Goal: Transaction & Acquisition: Purchase product/service

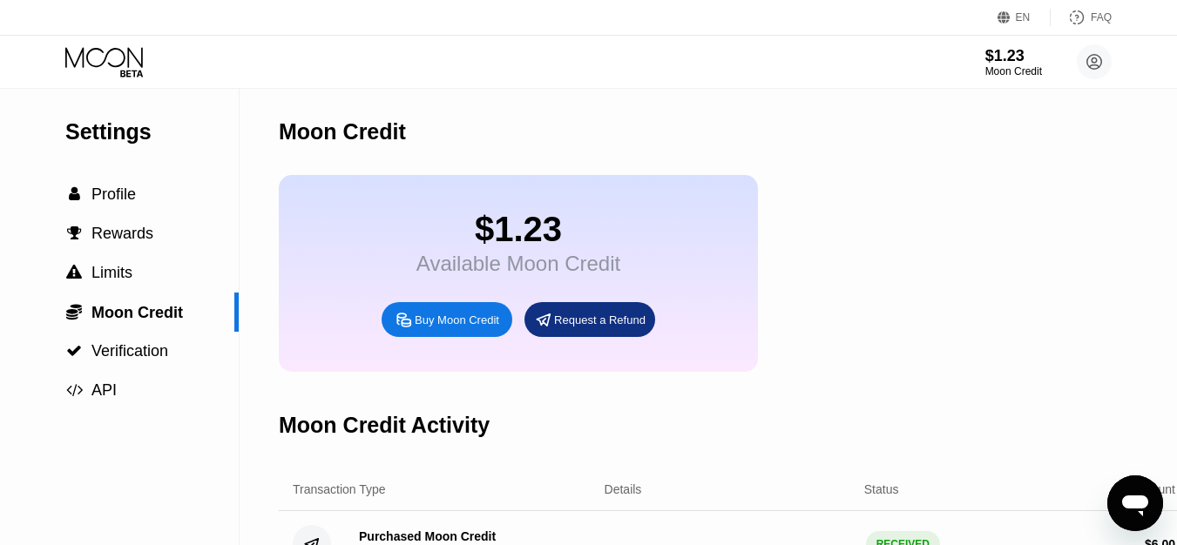
click at [104, 69] on icon at bounding box center [105, 62] width 81 height 30
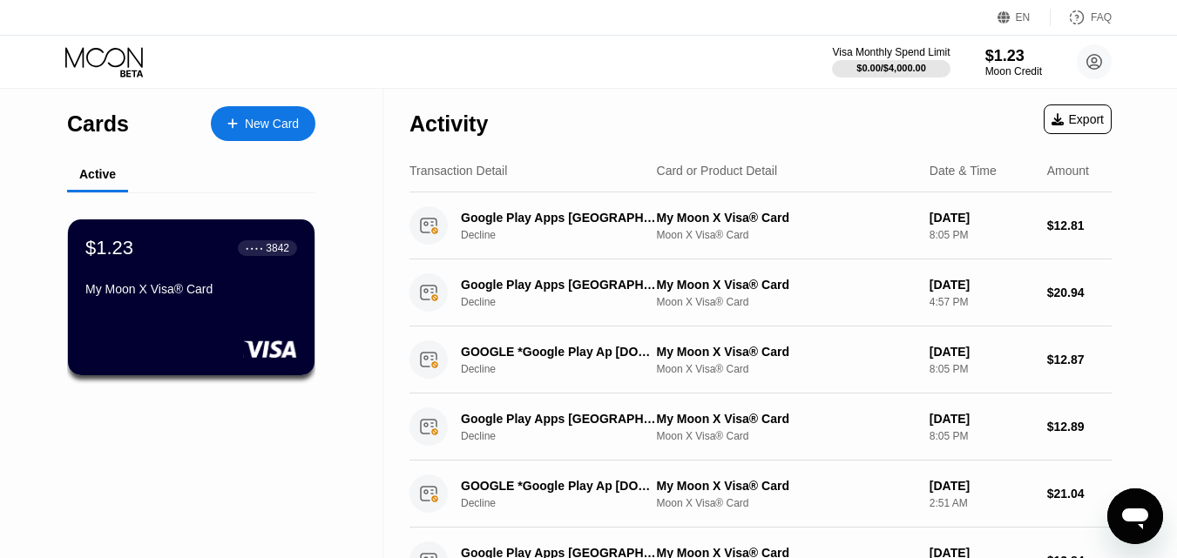
click at [233, 286] on div "$1.23 ● ● ● ● 3842 My Moon X Visa® Card" at bounding box center [191, 270] width 212 height 66
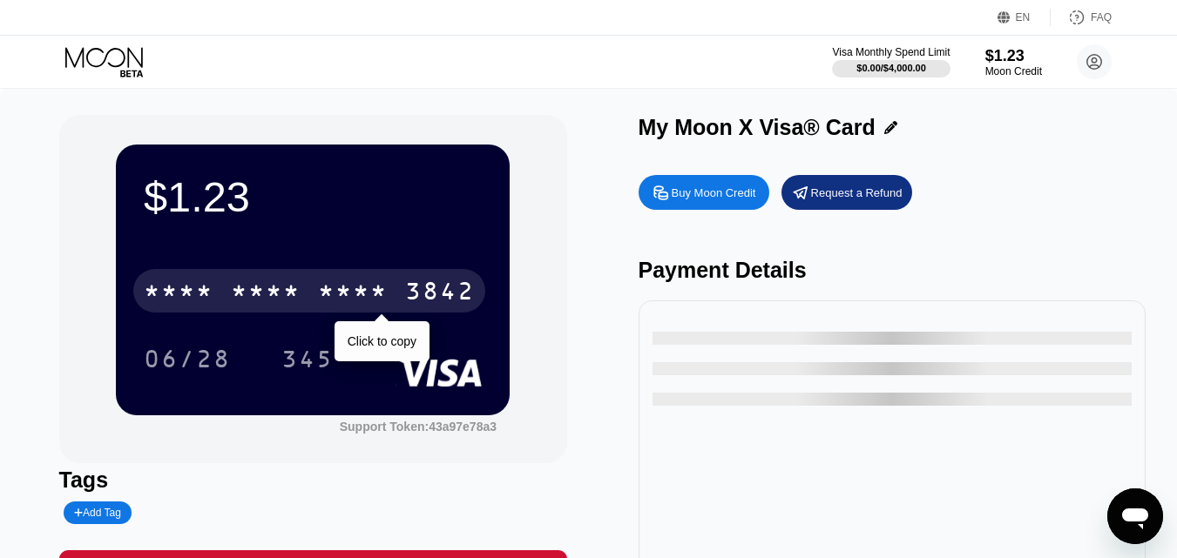
click at [253, 293] on div "* * * *" at bounding box center [266, 294] width 70 height 28
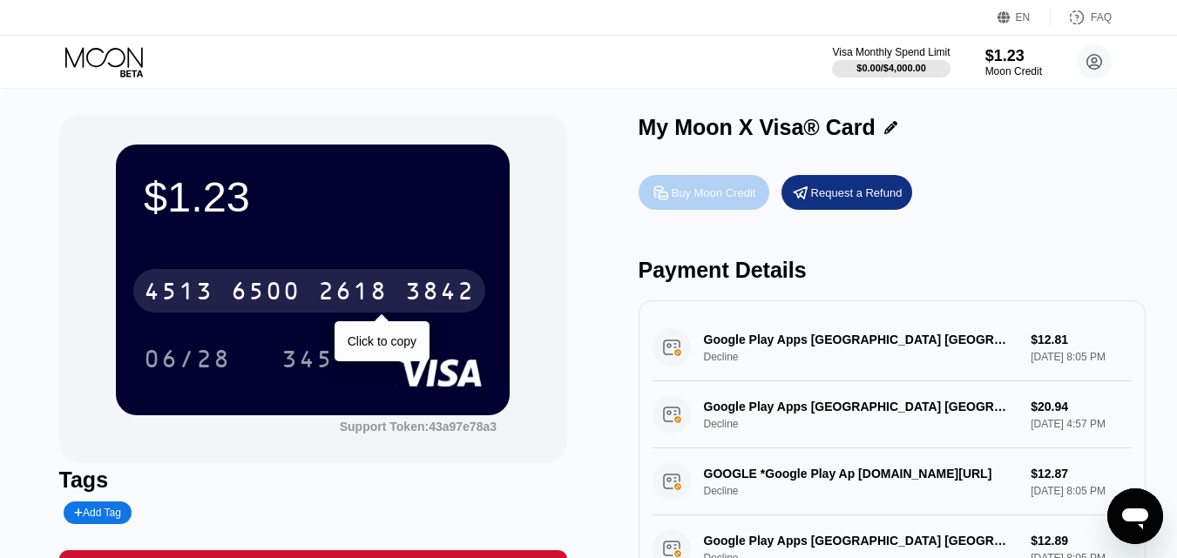
click at [680, 199] on div "Buy Moon Credit" at bounding box center [713, 192] width 84 height 15
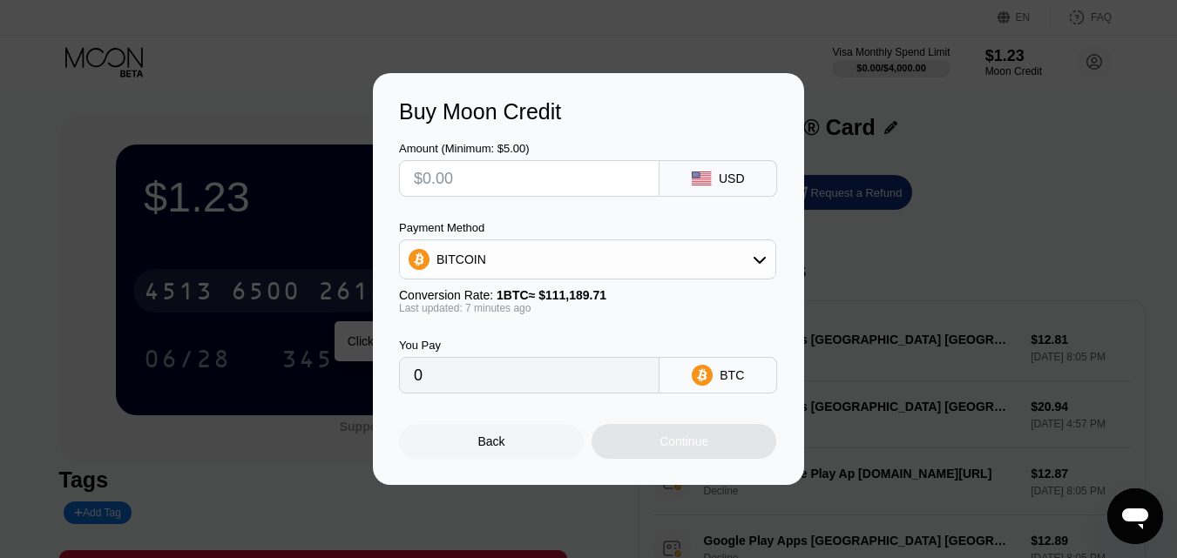
click at [583, 262] on div "BITCOIN" at bounding box center [587, 259] width 375 height 35
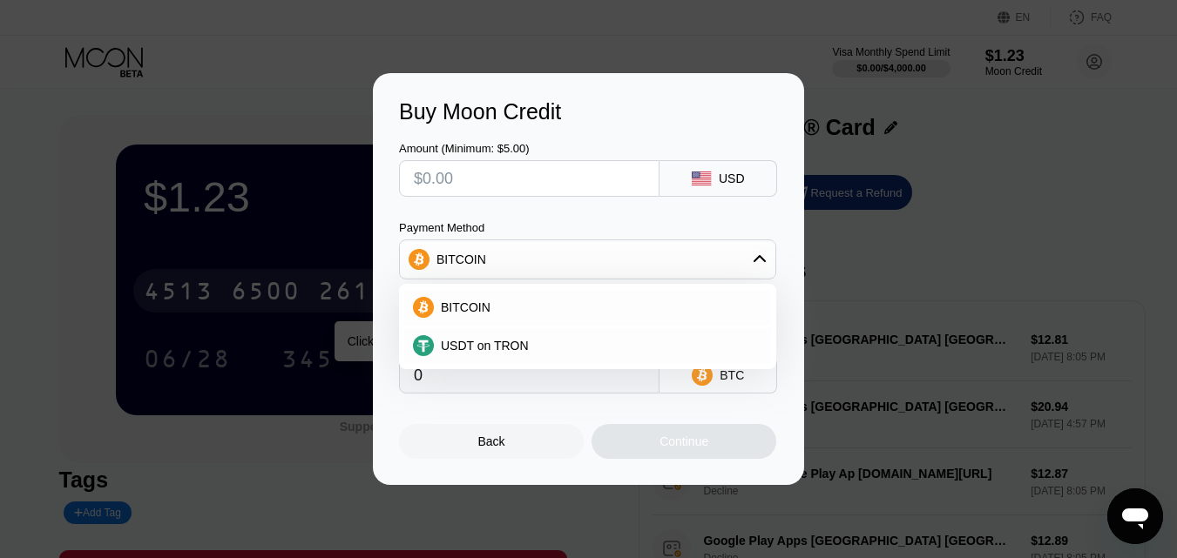
click at [627, 243] on div "BITCOIN" at bounding box center [587, 259] width 375 height 35
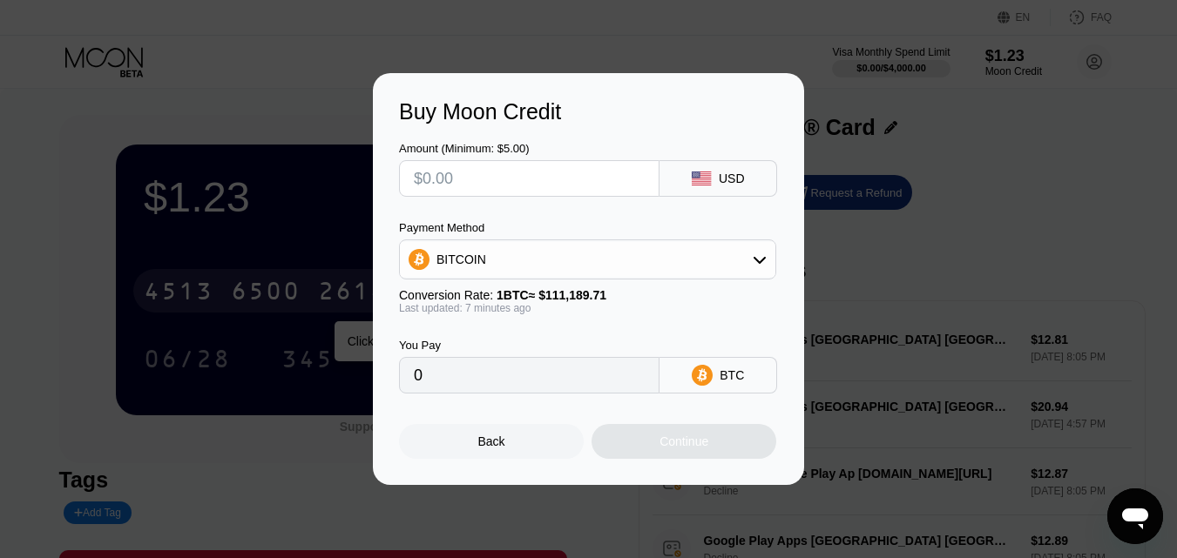
click at [632, 218] on div "Amount (Minimum: $5.00) USD Payment Method BITCOIN Conversion Rate: 1 BTC ≈ $11…" at bounding box center [588, 259] width 379 height 269
click at [620, 185] on input "text" at bounding box center [529, 178] width 231 height 35
click at [940, 199] on div "Buy Moon Credit Amount (Minimum: $5.00) USD Payment Method BITCOIN Conversion R…" at bounding box center [588, 279] width 1177 height 412
